Goal: Task Accomplishment & Management: Manage account settings

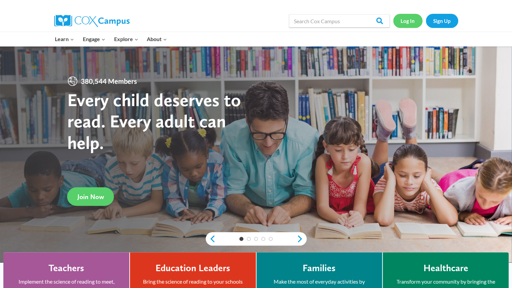
click at [409, 22] on link "Log In" at bounding box center [407, 21] width 29 height 14
click at [413, 18] on link "Log In" at bounding box center [407, 21] width 29 height 14
